Goal: Find specific page/section: Find specific page/section

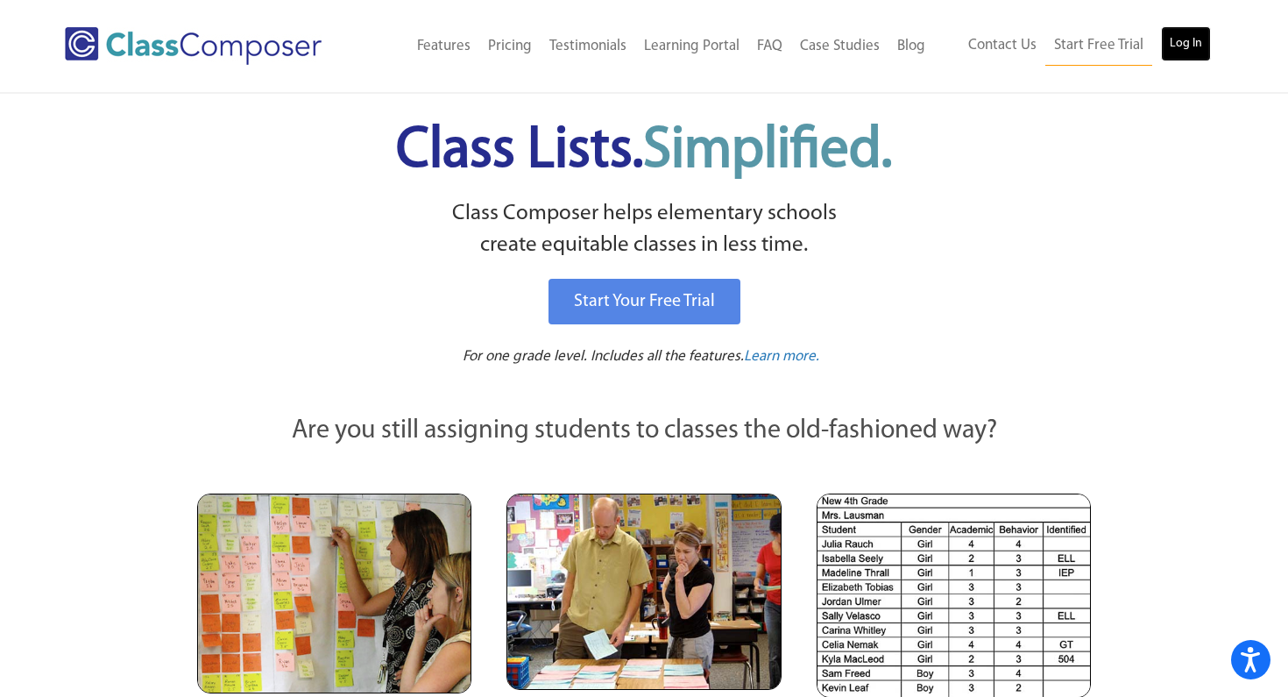
click at [1192, 51] on link "Log In" at bounding box center [1186, 43] width 50 height 35
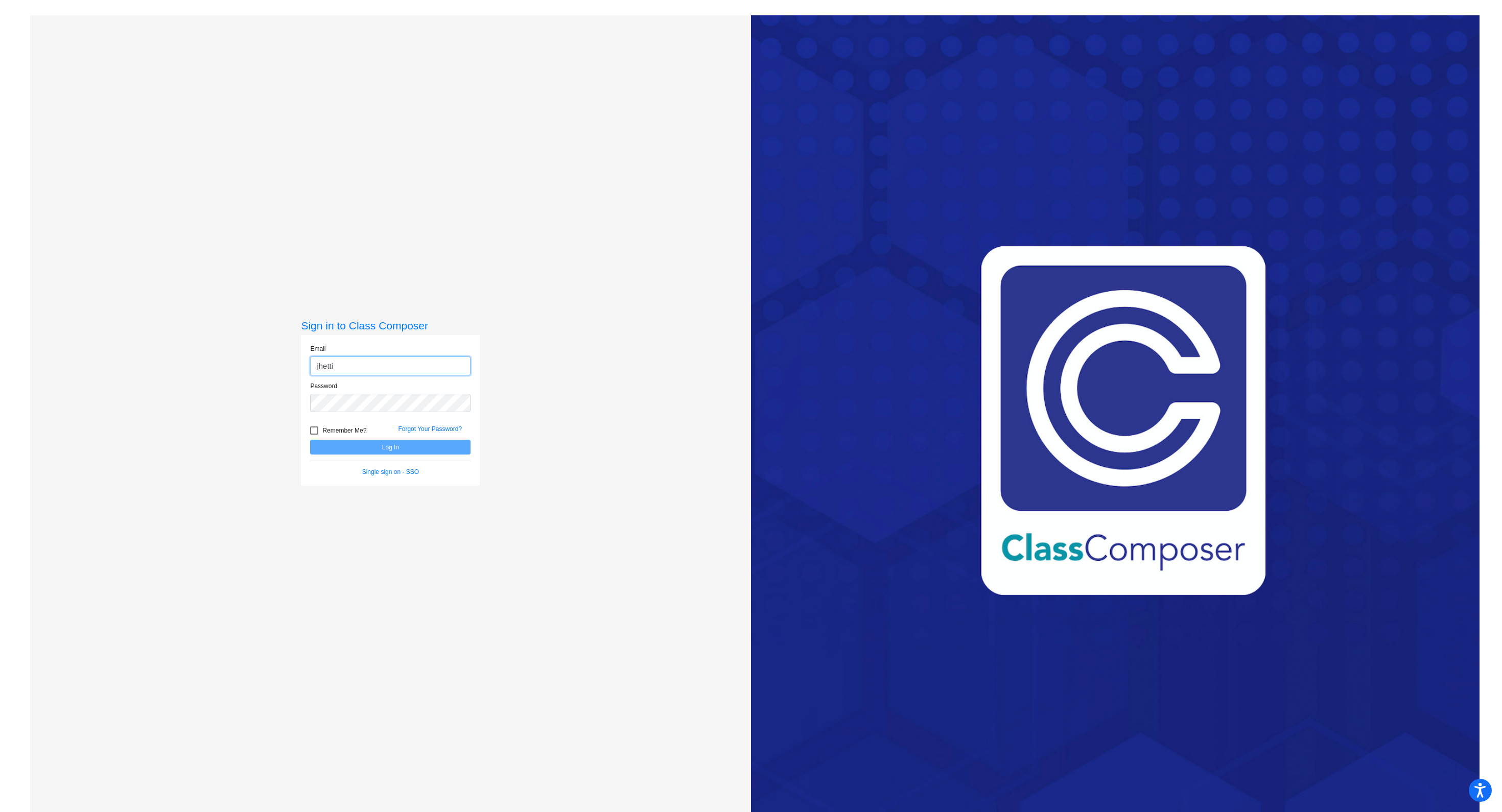
type input "[EMAIL_ADDRESS][DOMAIN_NAME]"
click at [396, 419] on div "Remember Me? Forgot Your Password?" at bounding box center [390, 429] width 176 height 22
click at [368, 452] on button "Log In" at bounding box center [390, 447] width 160 height 15
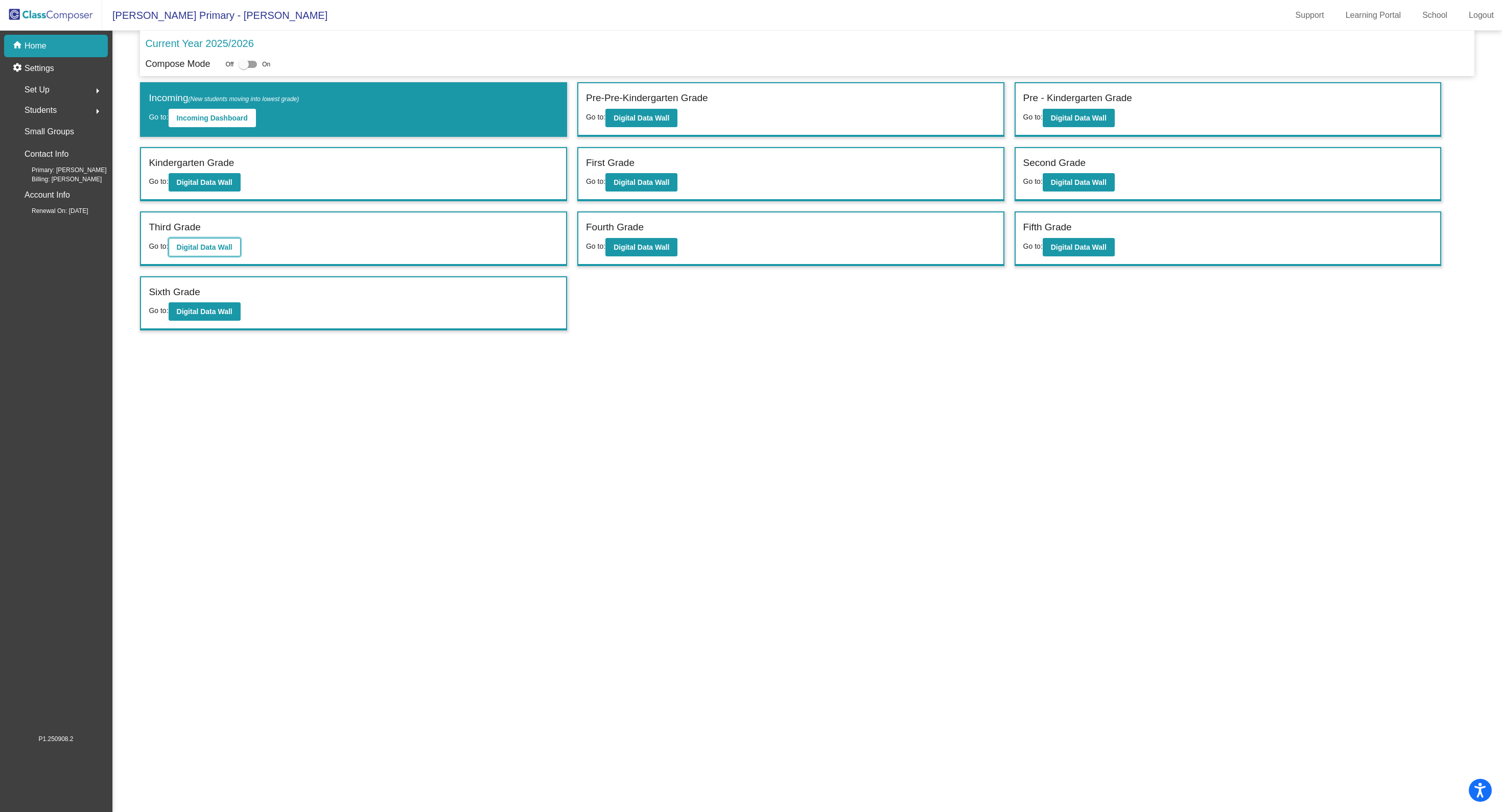
click at [222, 251] on button "Digital Data Wall" at bounding box center [205, 247] width 72 height 19
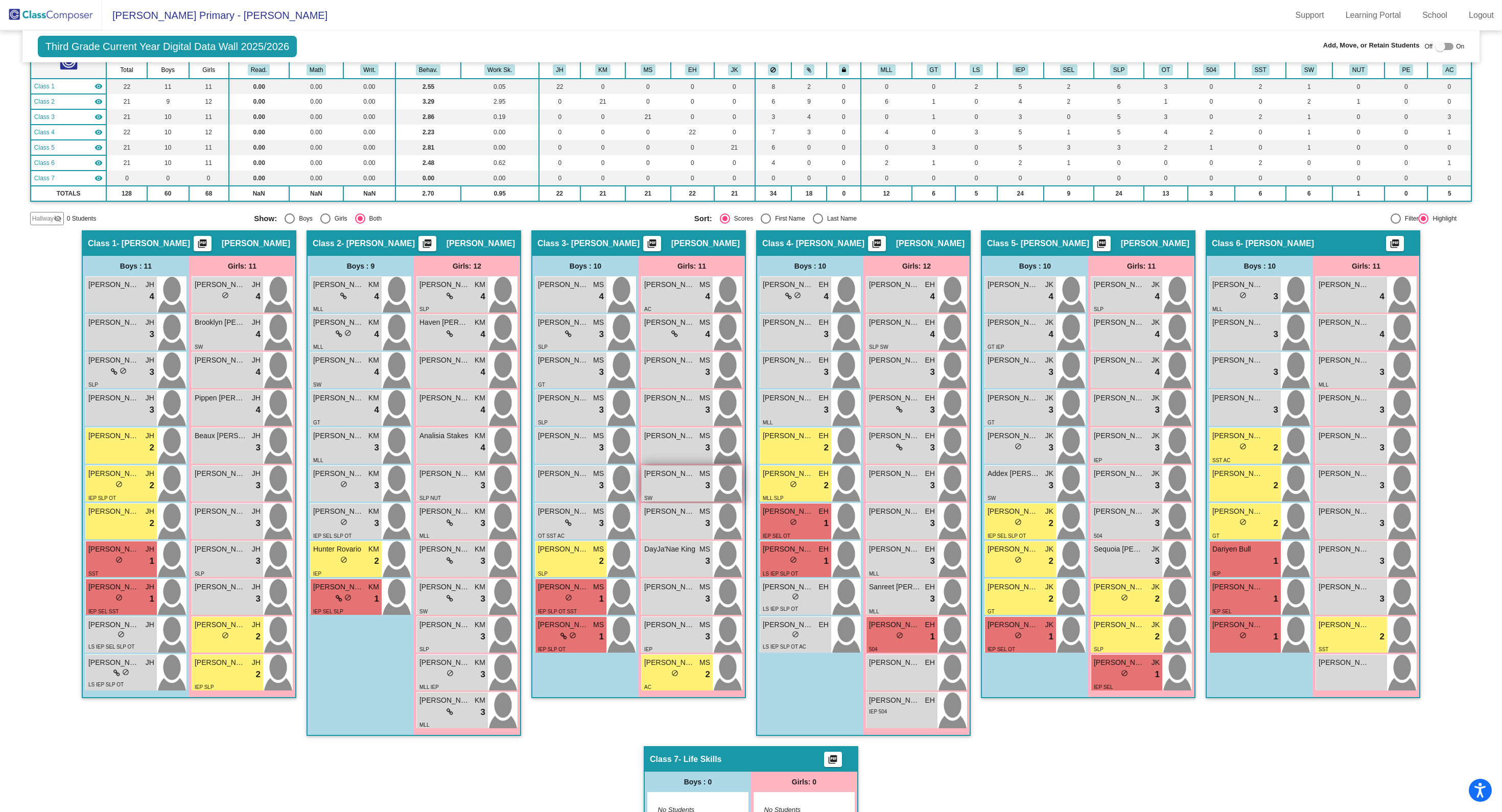
scroll to position [80, 0]
